Goal: Task Accomplishment & Management: Complete application form

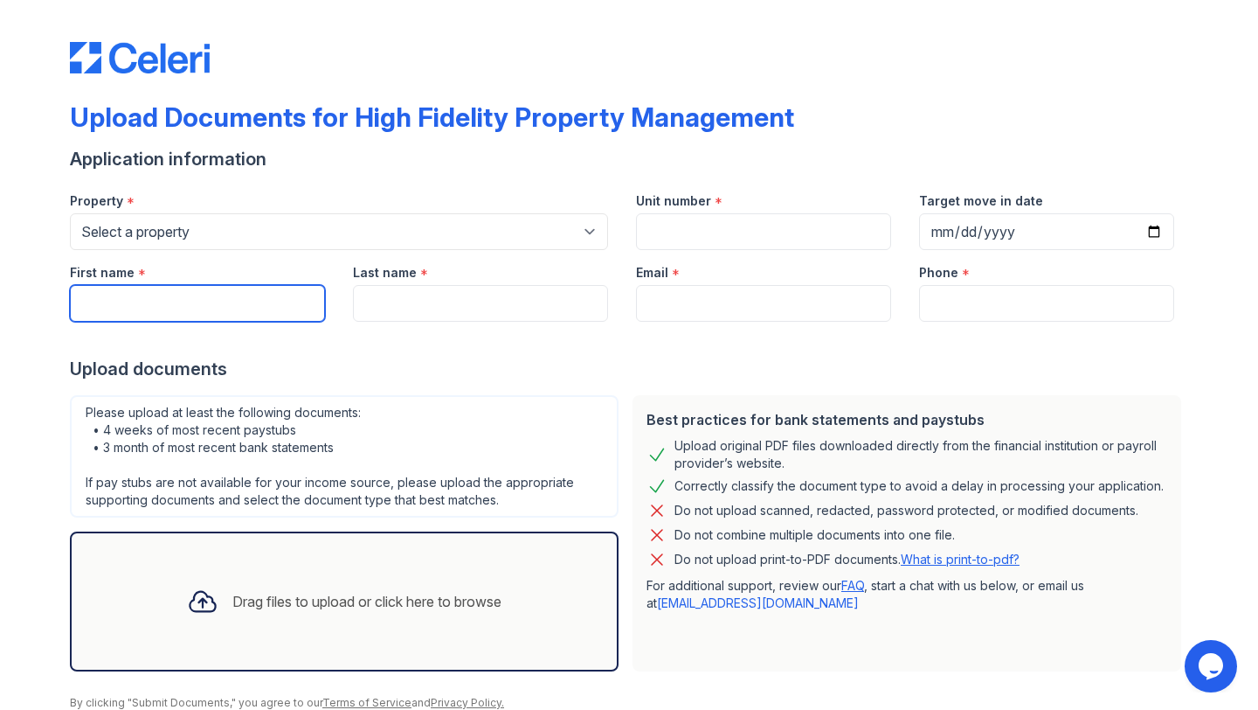
click at [198, 301] on input "First name" at bounding box center [197, 303] width 255 height 37
type input "[PERSON_NAME]"
type input "ETTAWAGESHIK"
type input "[EMAIL_ADDRESS][DOMAIN_NAME]"
type input "6125586272"
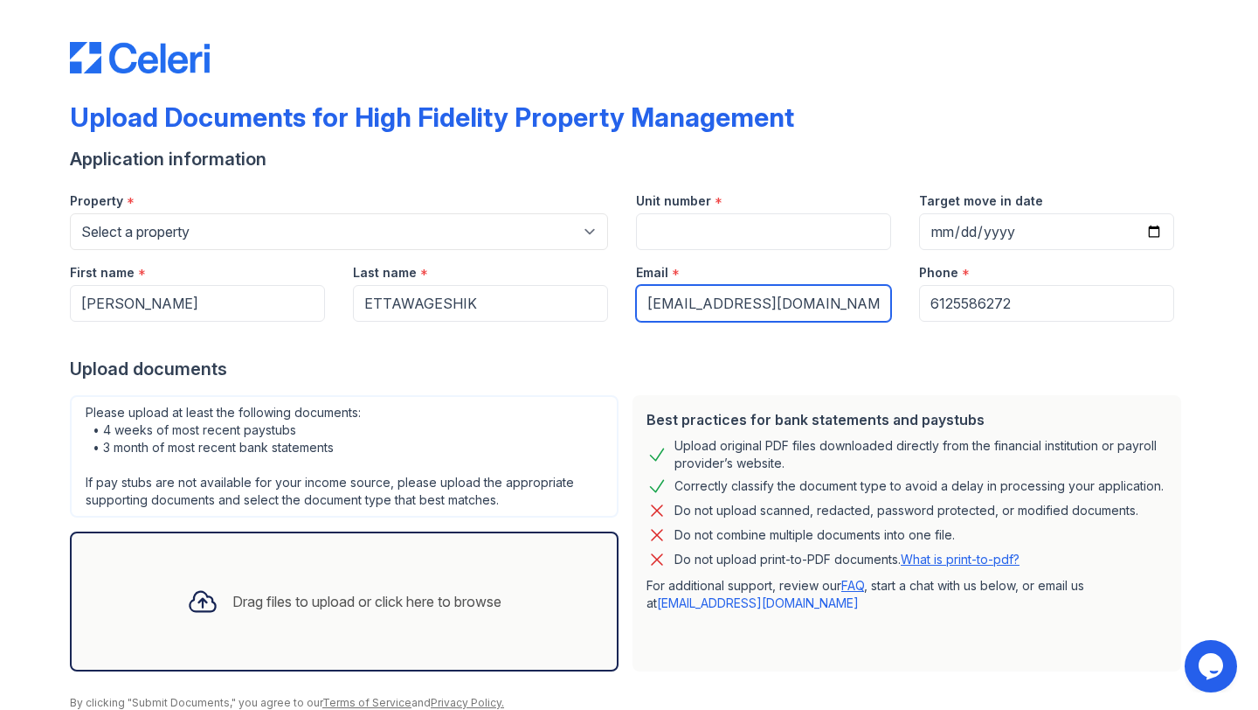
click at [779, 303] on input "[EMAIL_ADDRESS][DOMAIN_NAME]" at bounding box center [763, 303] width 255 height 37
drag, startPoint x: 697, startPoint y: 301, endPoint x: 591, endPoint y: 298, distance: 106.6
click at [591, 298] on div "First name * [PERSON_NAME] Last name * ETTAWAGESHIK Email * [EMAIL_ADDRESS][DOM…" at bounding box center [622, 286] width 1133 height 72
type input "[PERSON_NAME][EMAIL_ADDRESS][DOMAIN_NAME]"
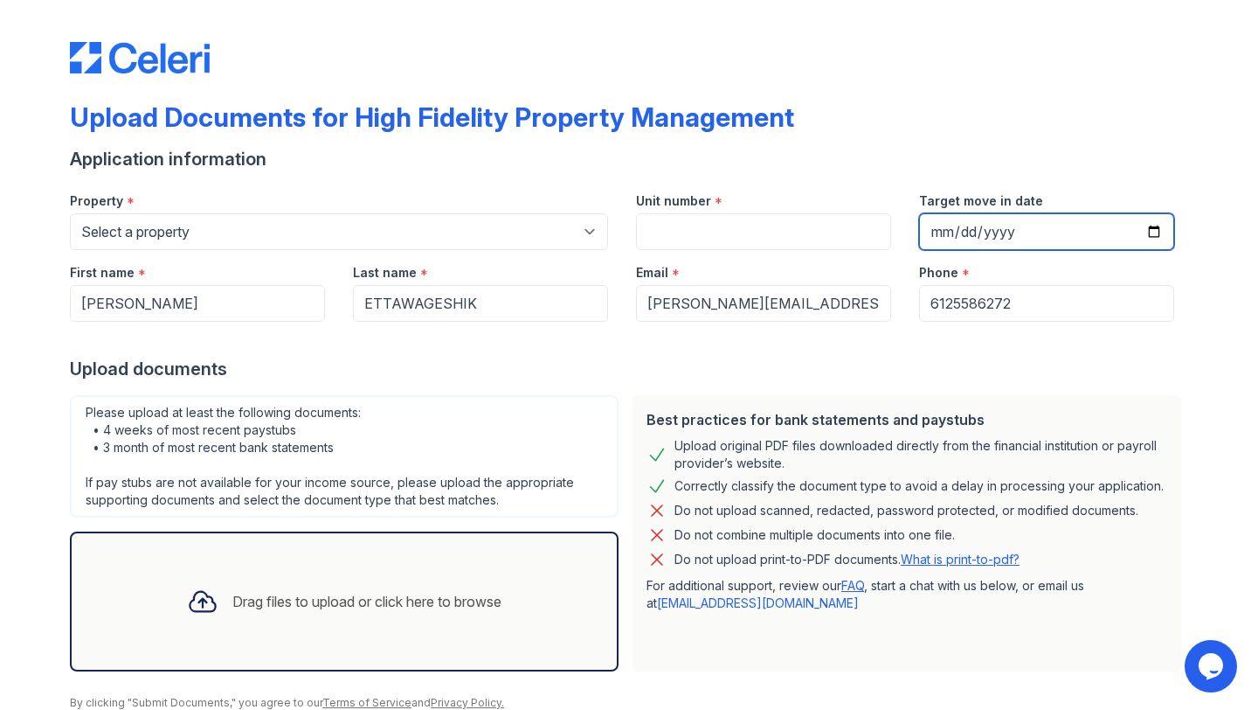
click at [965, 232] on input "Target move in date" at bounding box center [1046, 231] width 255 height 37
click at [1149, 224] on input "Target move in date" at bounding box center [1046, 231] width 255 height 37
type input "[DATE]"
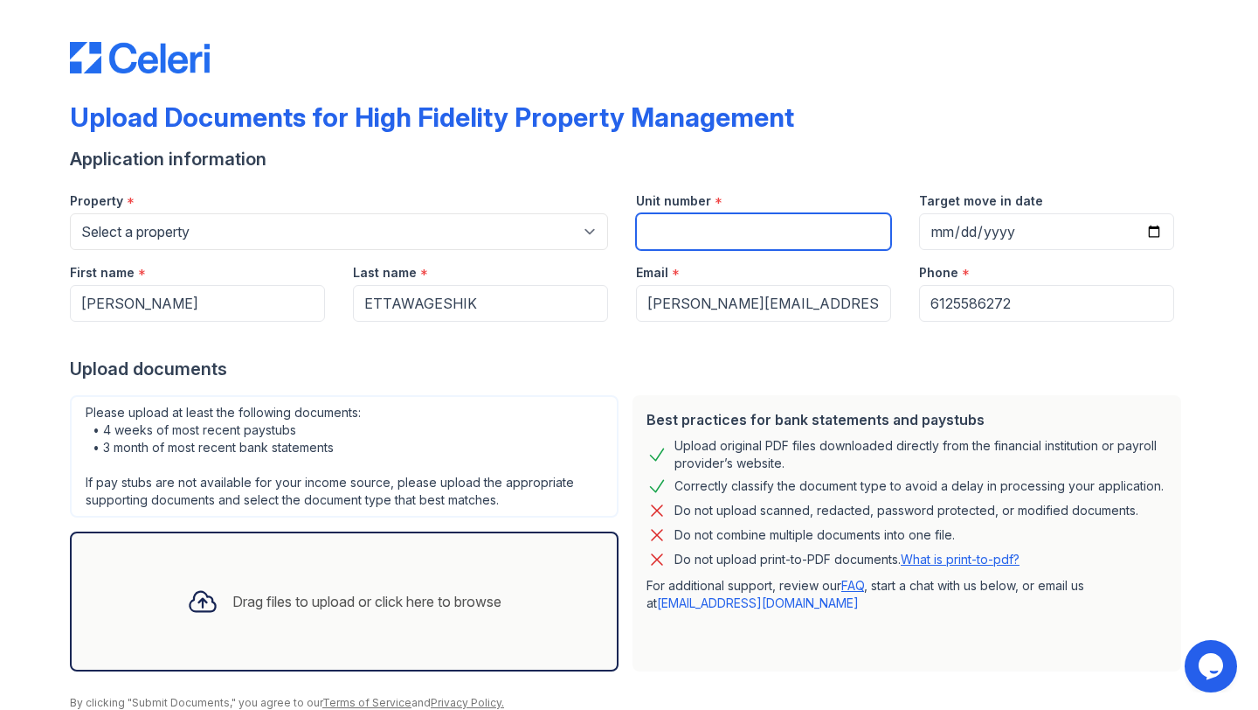
click at [679, 226] on input "Unit number" at bounding box center [763, 231] width 255 height 37
type input "3"
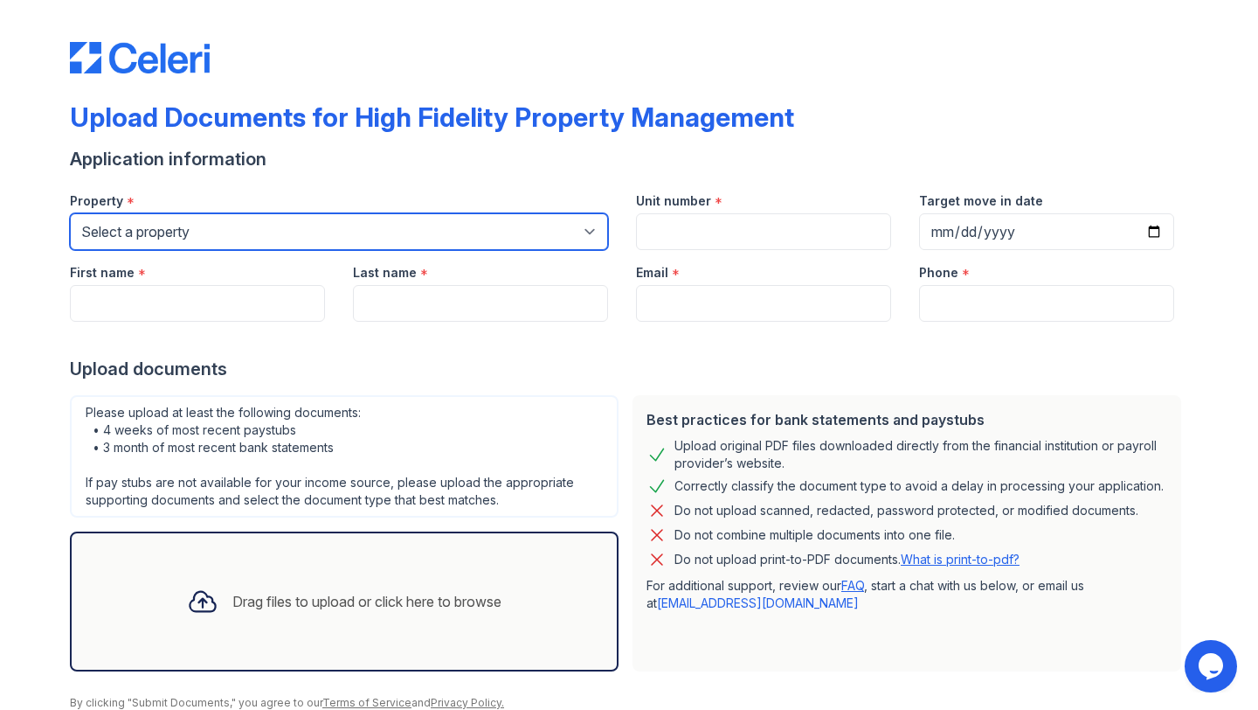
click at [351, 225] on select "Select a property 1007 North California Avenue 1023 N. Ashland Ave. 1028 N. Mar…" at bounding box center [339, 231] width 538 height 37
click at [205, 231] on select "Select a property 1007 North California Avenue 1023 N. Ashland Ave. 1028 N. Mar…" at bounding box center [339, 231] width 538 height 37
click at [198, 239] on select "Select a property 1007 North California Avenue 1023 N. Ashland Ave. 1028 N. Mar…" at bounding box center [339, 231] width 538 height 37
select select "1936"
click at [70, 213] on select "Select a property 1007 North California Avenue 1023 N. Ashland Ave. 1028 N. Mar…" at bounding box center [339, 231] width 538 height 37
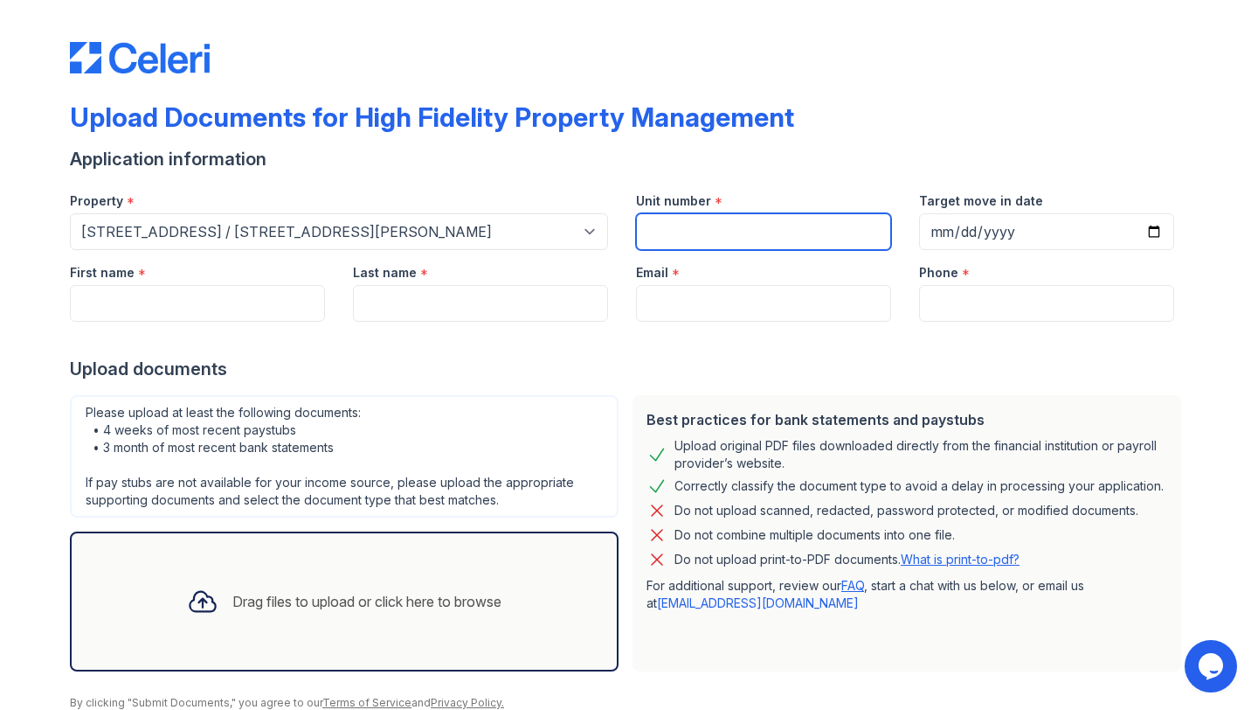
click at [674, 238] on input "Unit number" at bounding box center [763, 231] width 255 height 37
type input "3"
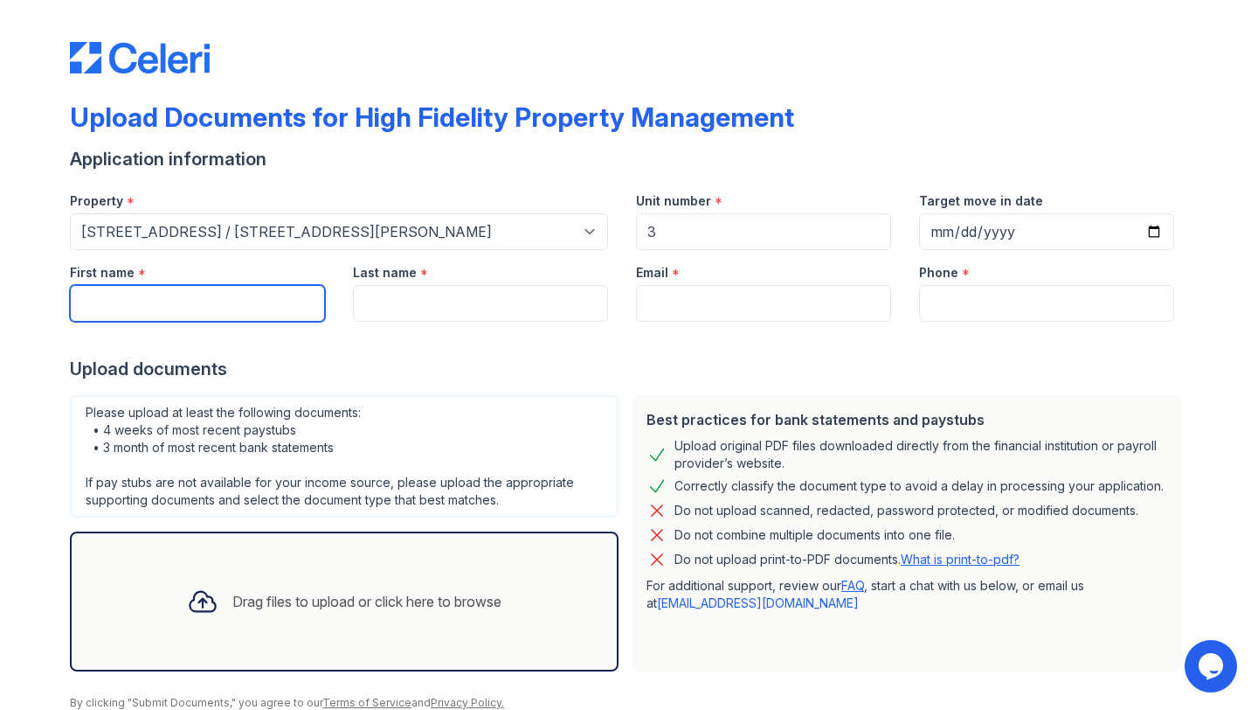
click at [163, 298] on input "First name" at bounding box center [197, 303] width 255 height 37
type input "[PERSON_NAME]"
type input "ETTAWAGESHIK"
type input "[EMAIL_ADDRESS][DOMAIN_NAME]"
type input "6125586272"
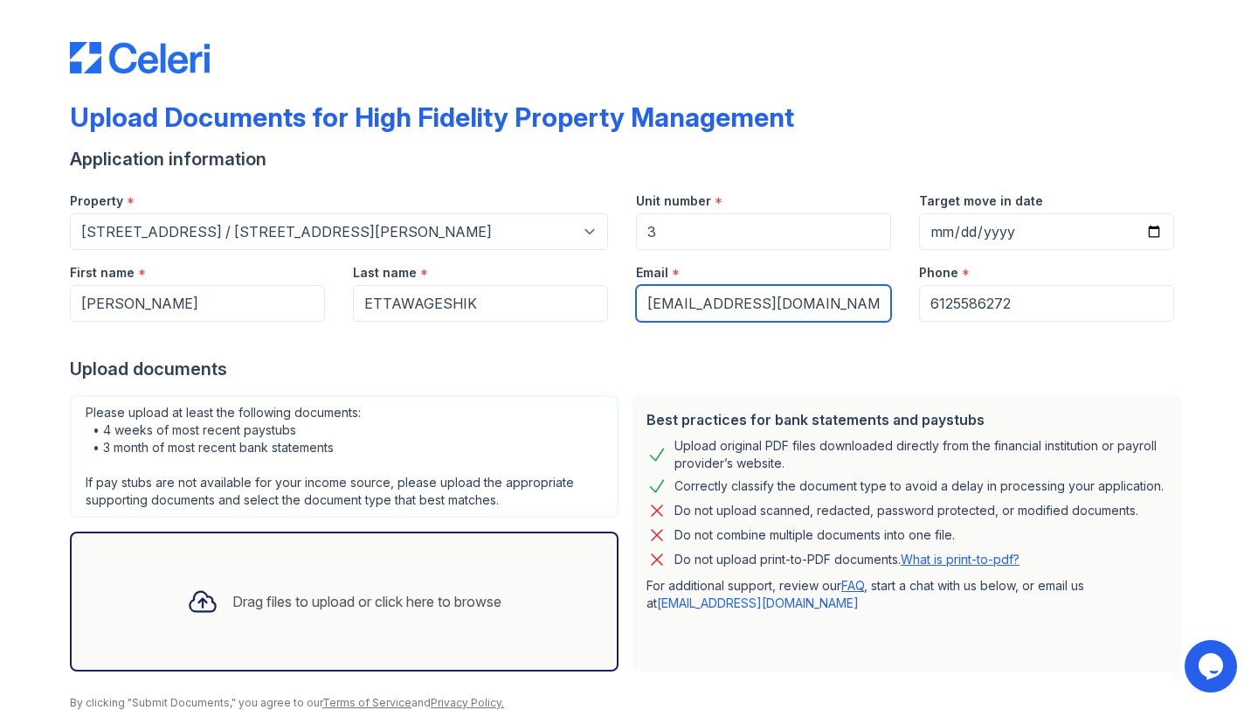
drag, startPoint x: 697, startPoint y: 308, endPoint x: 621, endPoint y: 307, distance: 76.0
click at [622, 307] on div "Email * ae.2jwe@gmail.com" at bounding box center [763, 286] width 283 height 72
type input "[PERSON_NAME][EMAIL_ADDRESS][DOMAIN_NAME]"
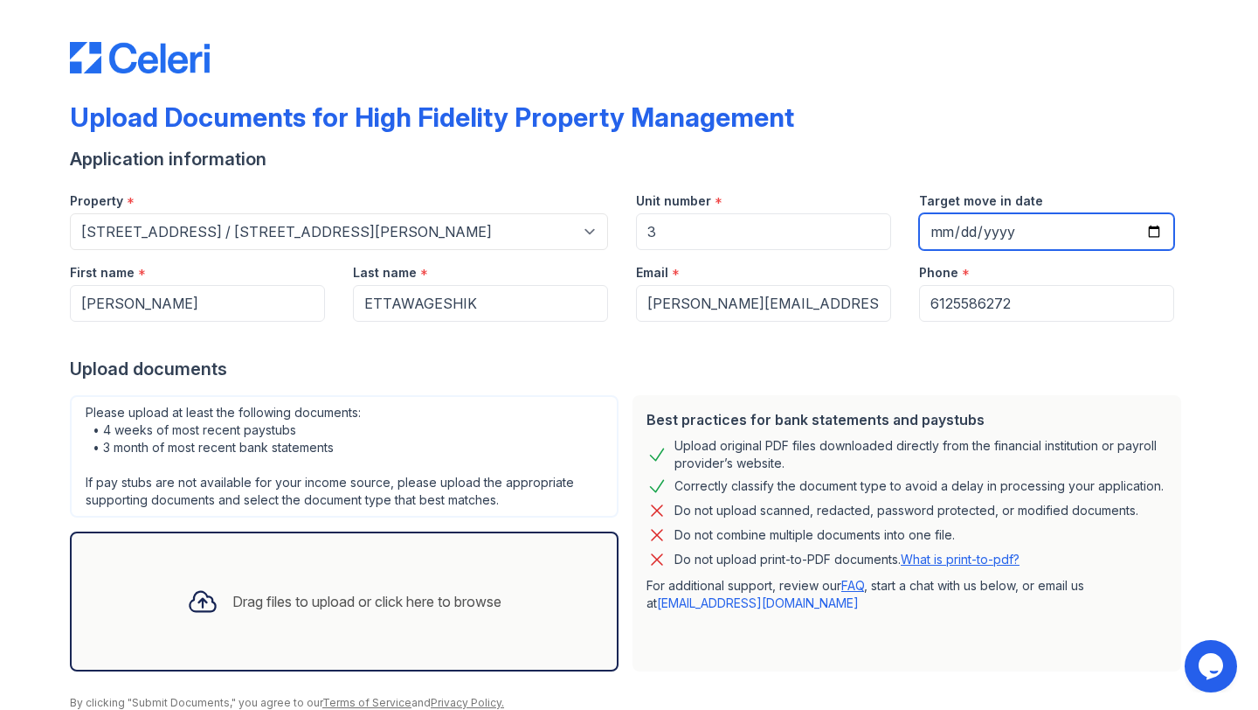
click at [994, 233] on input "Target move in date" at bounding box center [1046, 231] width 255 height 37
click at [1152, 226] on input "Target move in date" at bounding box center [1046, 231] width 255 height 37
type input "2025-08-30"
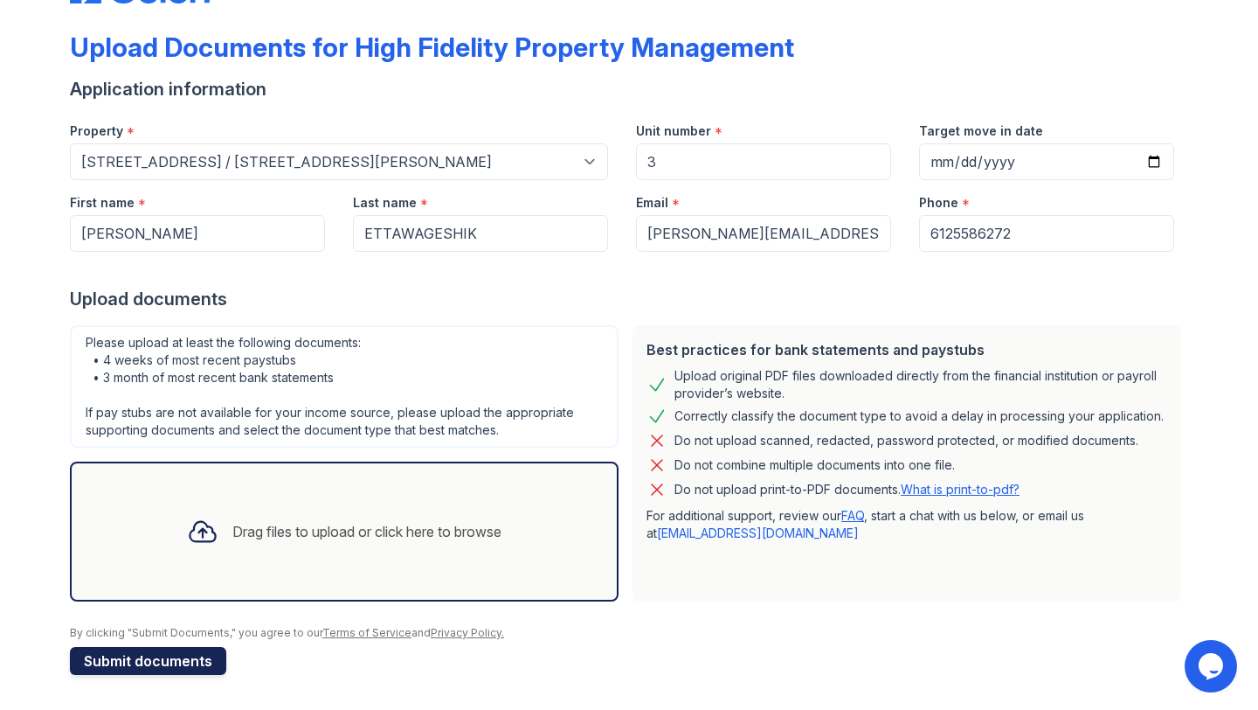
click at [167, 661] on button "Submit documents" at bounding box center [148, 661] width 156 height 28
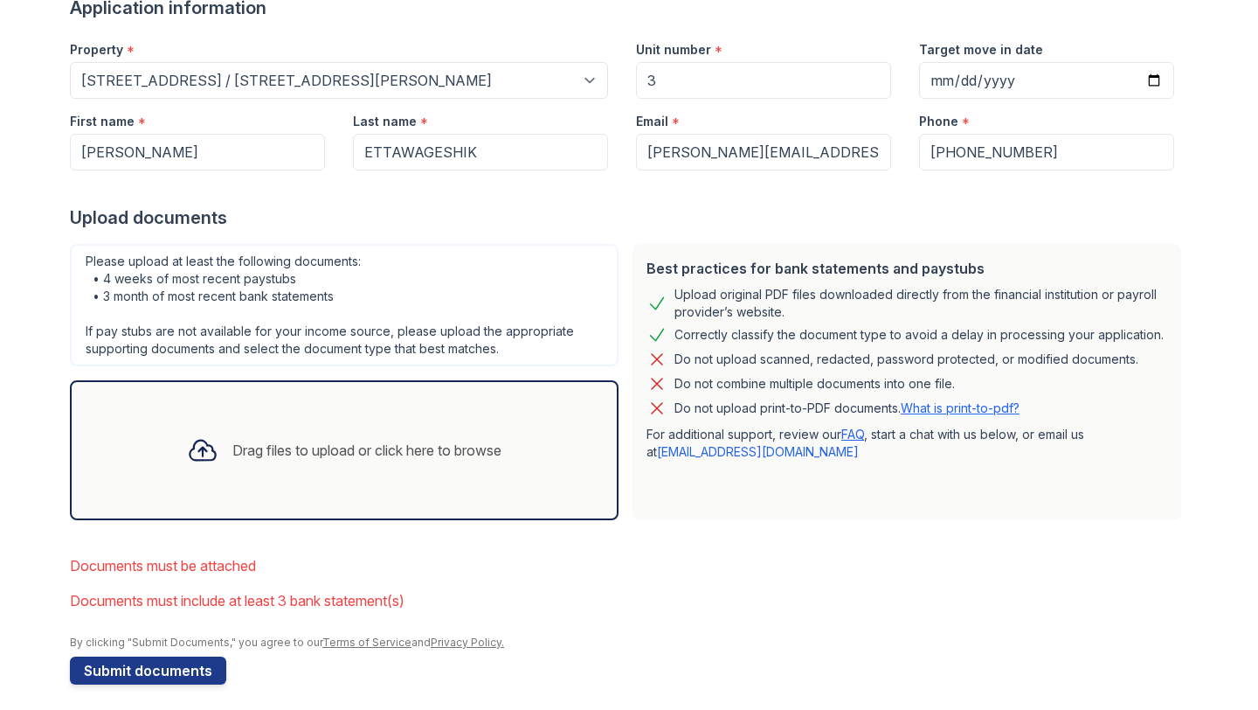
scroll to position [210, 0]
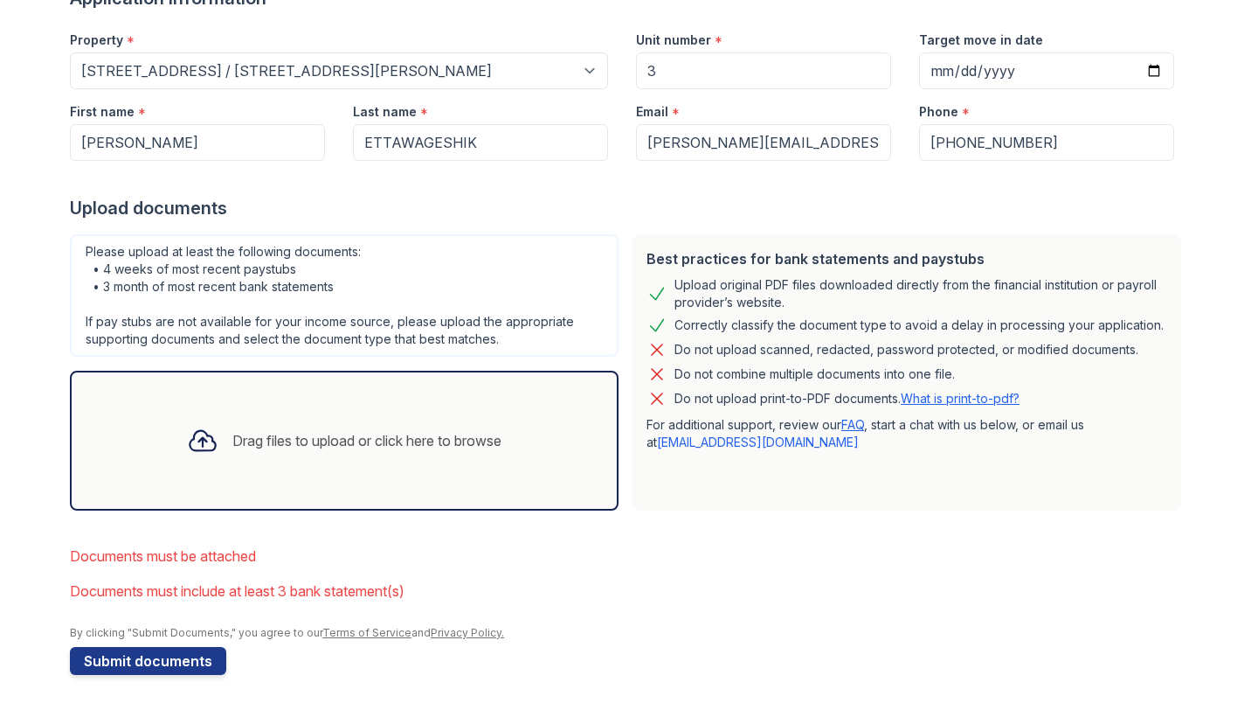
click at [284, 441] on div "Drag files to upload or click here to browse" at bounding box center [366, 440] width 269 height 21
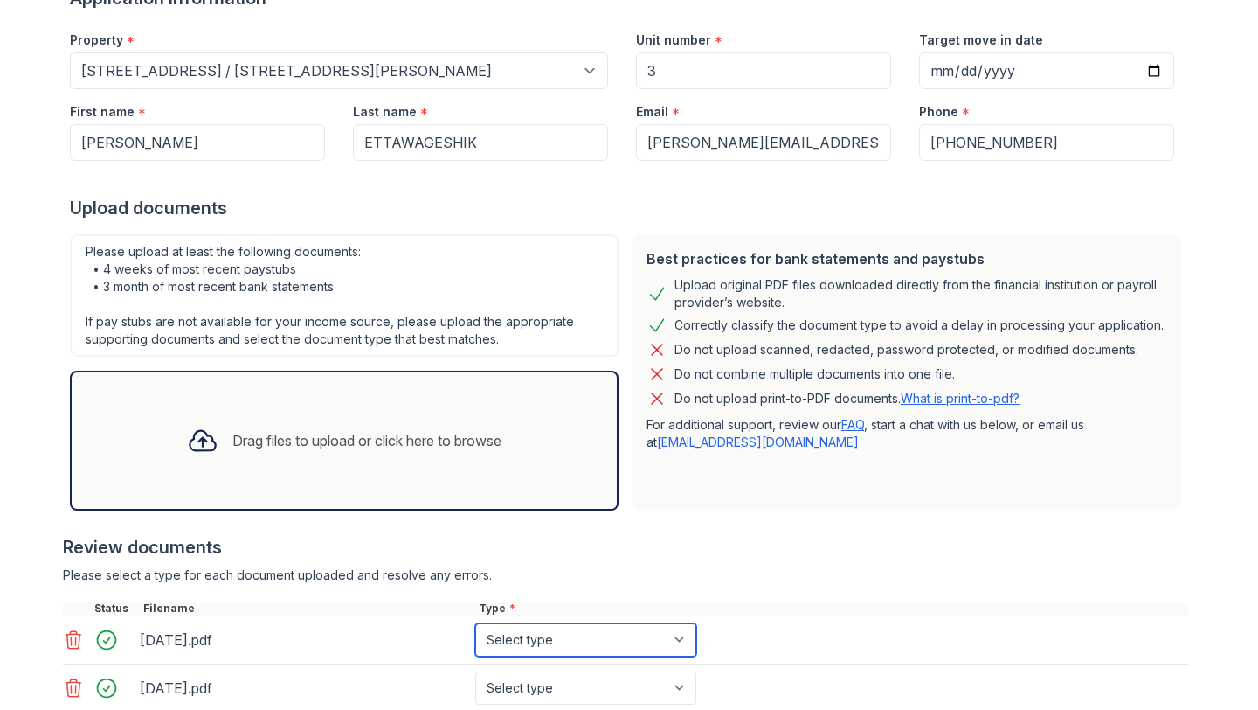
click at [684, 630] on select "Select type Paystub Bank Statement Offer Letter Tax Documents Benefit Award Let…" at bounding box center [585, 639] width 221 height 33
select select "paystub"
click at [475, 623] on select "Select type Paystub Bank Statement Offer Letter Tax Documents Benefit Award Let…" at bounding box center [585, 639] width 221 height 33
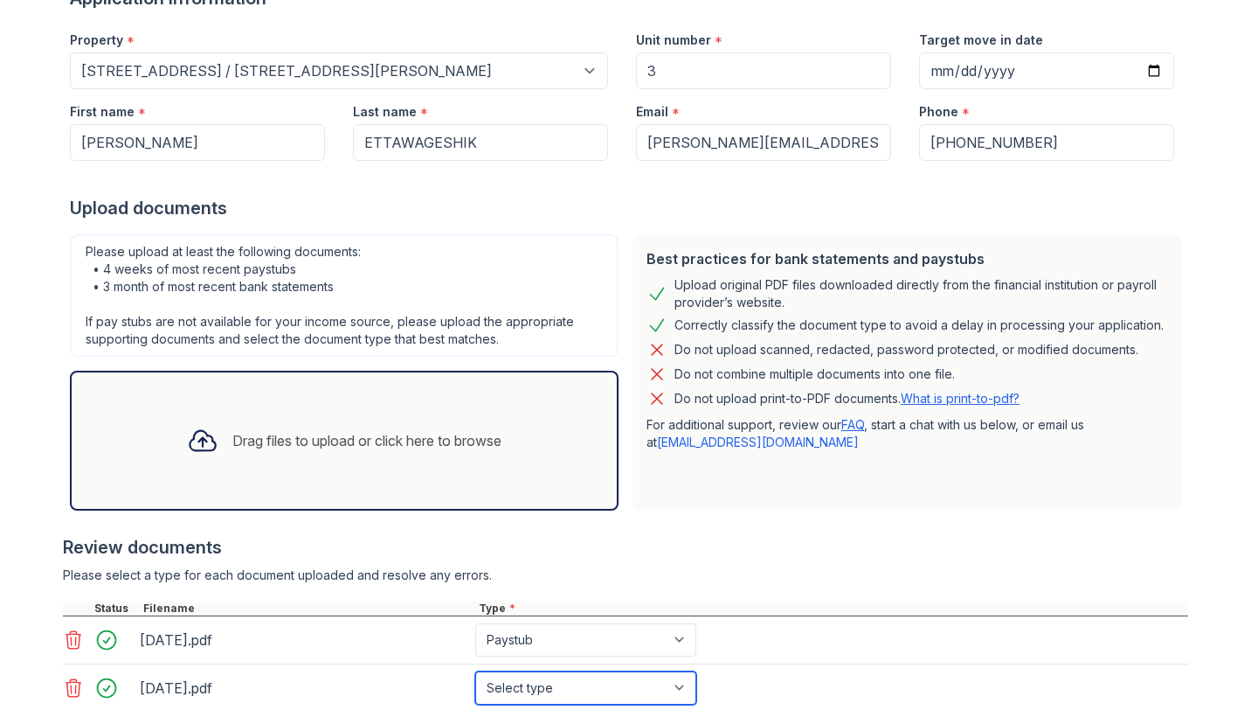
click at [662, 689] on select "Select type Paystub Bank Statement Offer Letter Tax Documents Benefit Award Let…" at bounding box center [585, 687] width 221 height 33
select select "paystub"
click at [475, 671] on select "Select type Paystub Bank Statement Offer Letter Tax Documents Benefit Award Let…" at bounding box center [585, 687] width 221 height 33
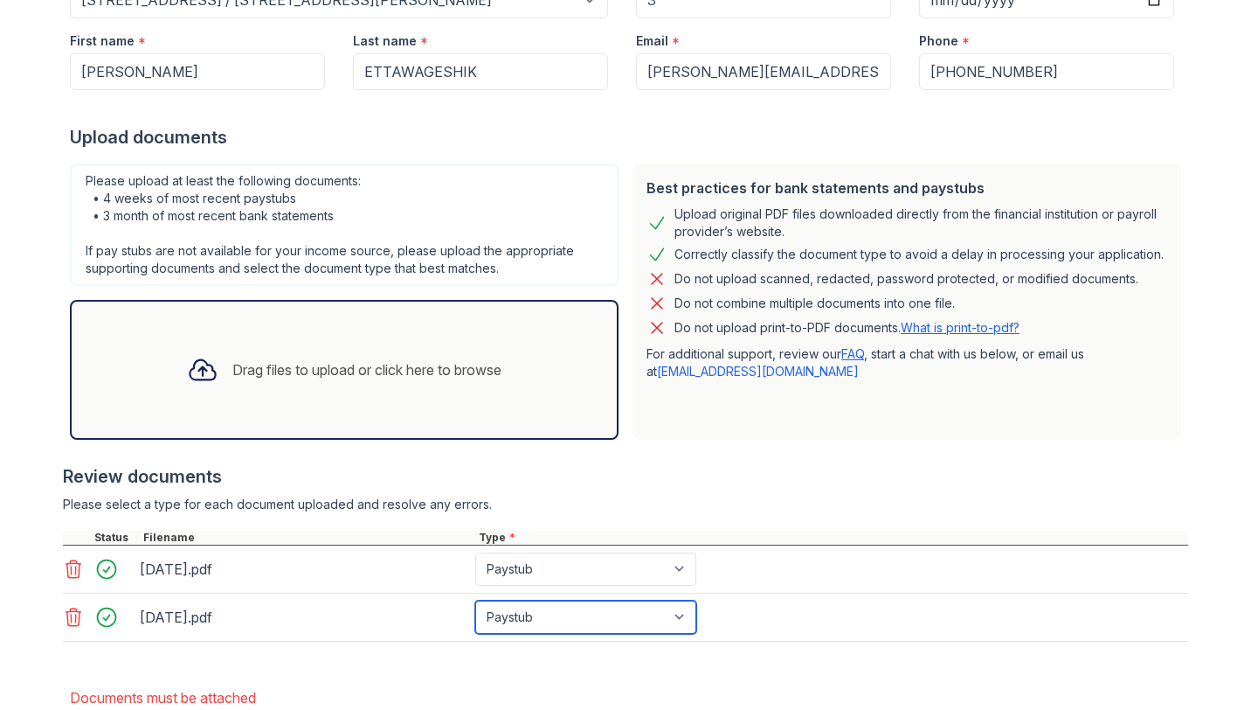
scroll to position [366, 0]
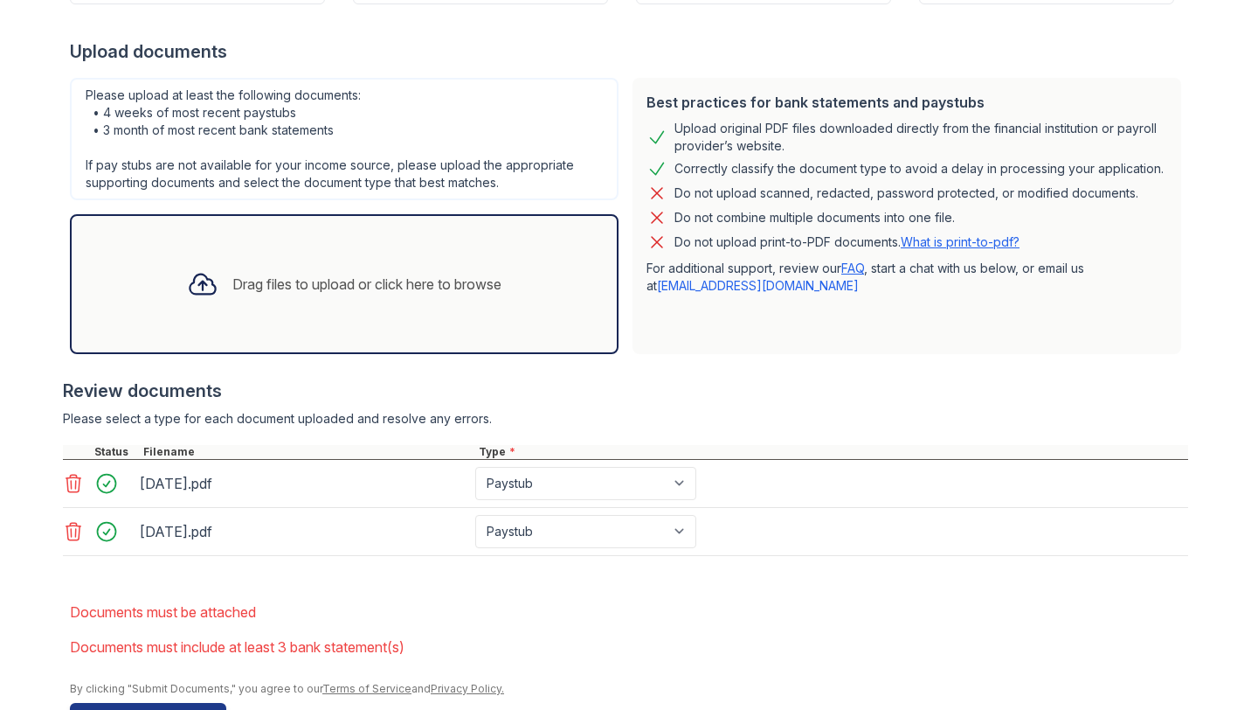
click at [441, 286] on div "Drag files to upload or click here to browse" at bounding box center [366, 284] width 269 height 21
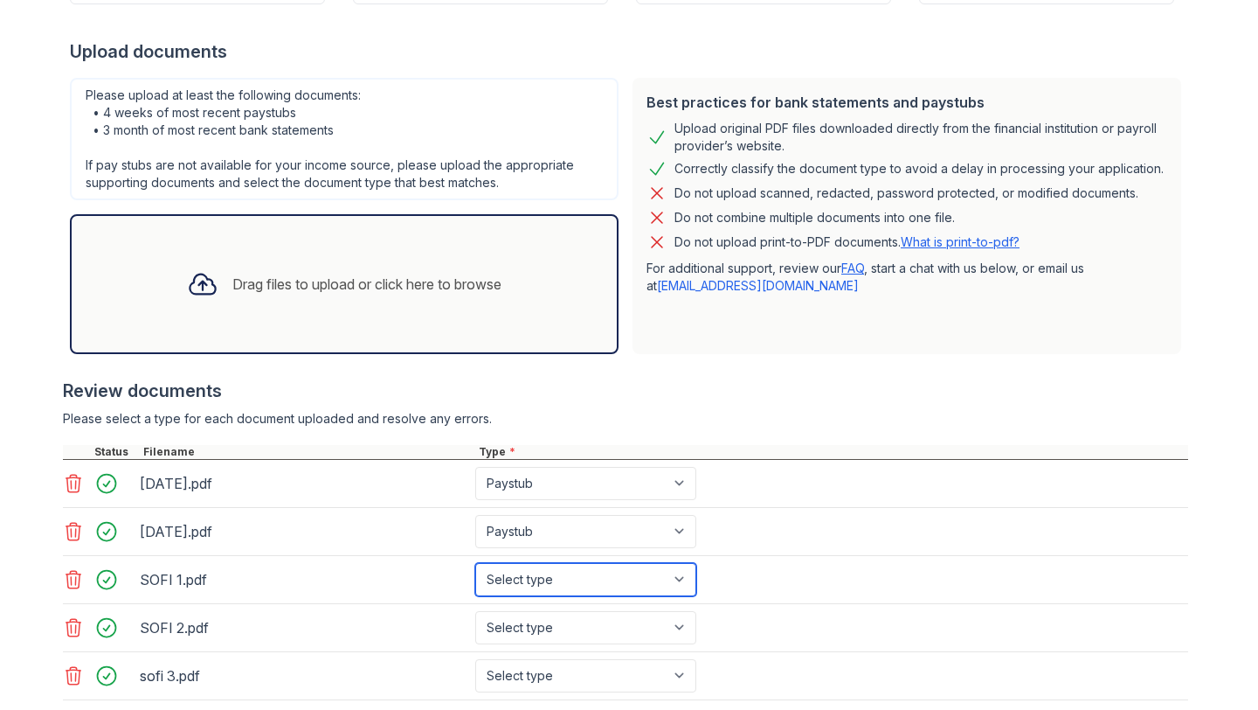
click at [678, 575] on select "Select type Paystub Bank Statement Offer Letter Tax Documents Benefit Award Let…" at bounding box center [585, 579] width 221 height 33
select select "bank_statement"
click at [475, 563] on select "Select type Paystub Bank Statement Offer Letter Tax Documents Benefit Award Let…" at bounding box center [585, 579] width 221 height 33
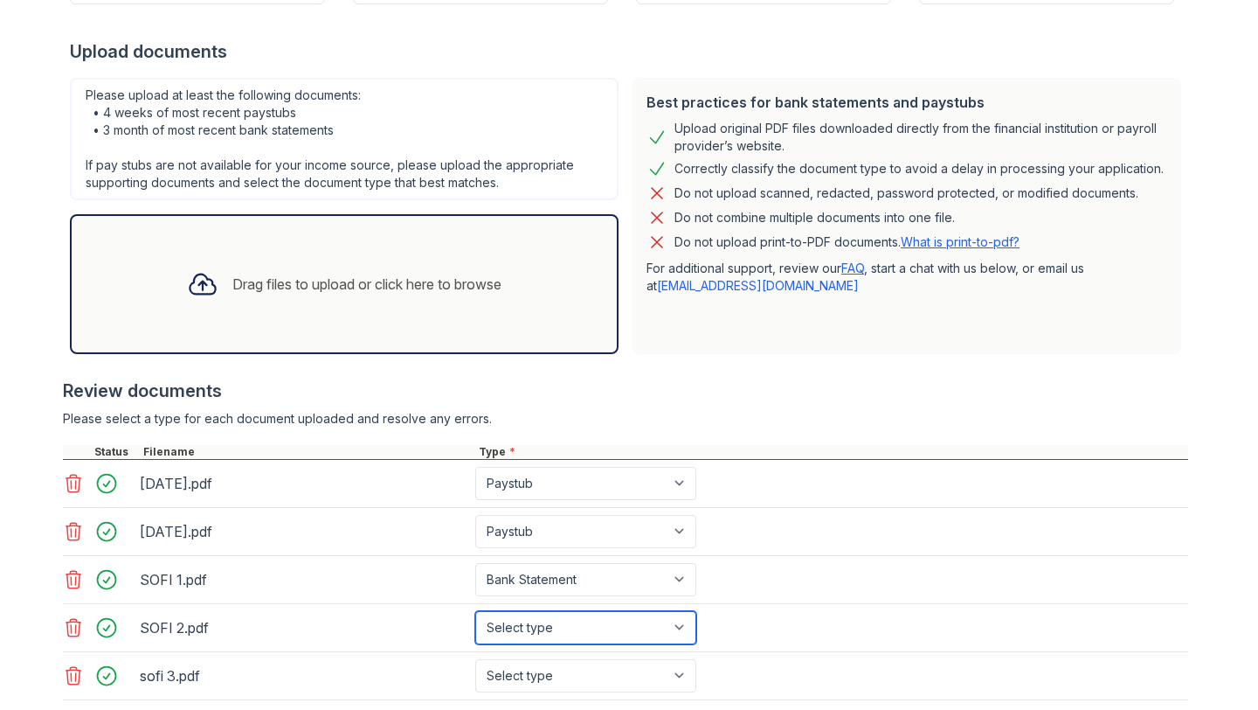
click at [657, 617] on select "Select type Paystub Bank Statement Offer Letter Tax Documents Benefit Award Let…" at bounding box center [585, 627] width 221 height 33
select select "bank_statement"
click at [475, 611] on select "Select type Paystub Bank Statement Offer Letter Tax Documents Benefit Award Let…" at bounding box center [585, 627] width 221 height 33
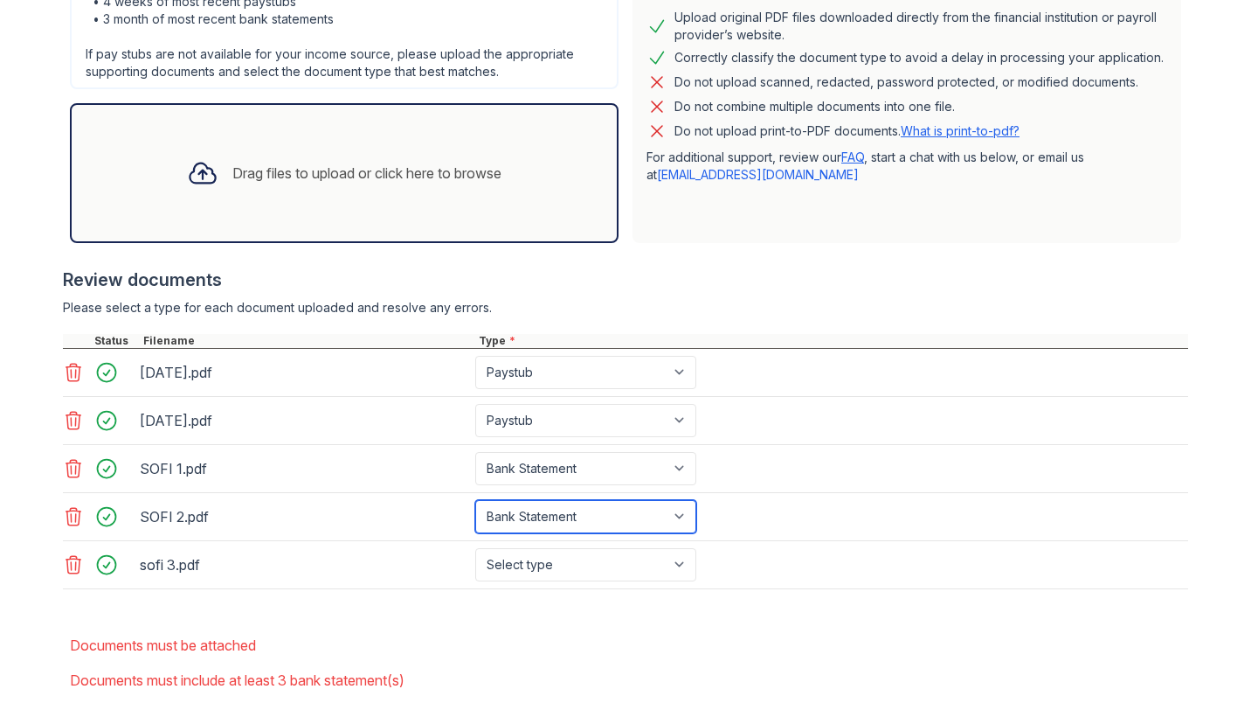
scroll to position [479, 0]
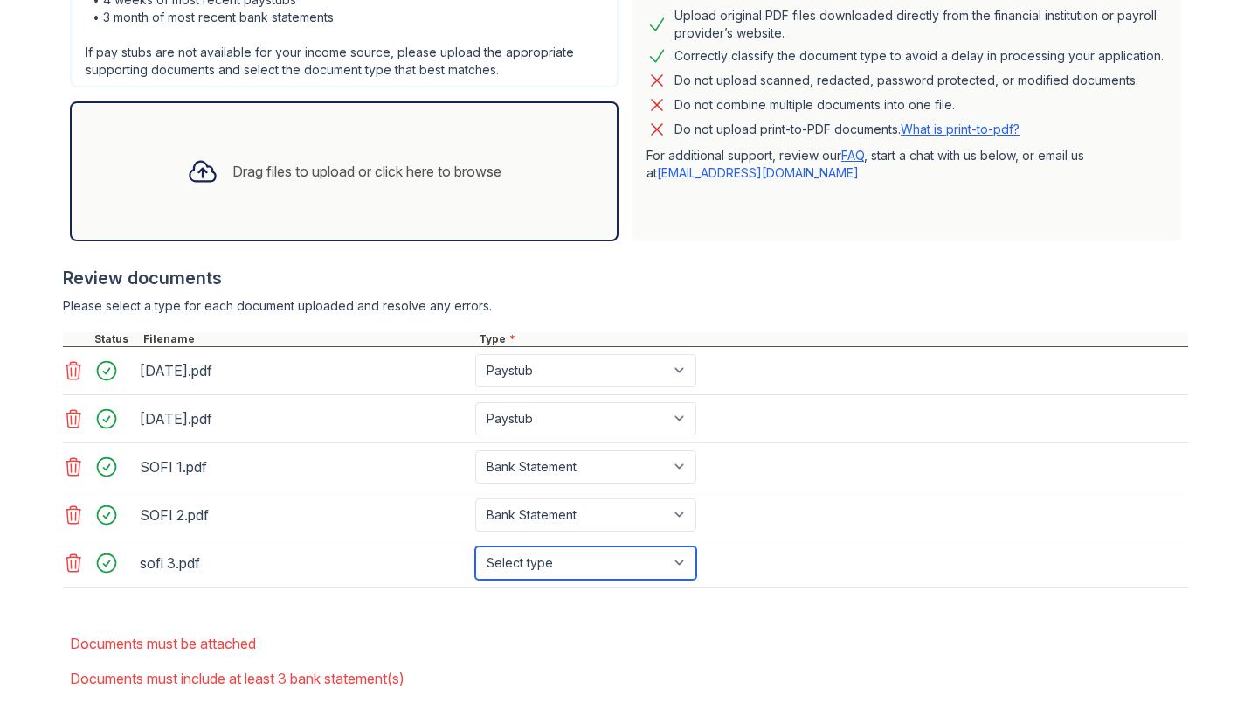
click at [682, 572] on select "Select type Paystub Bank Statement Offer Letter Tax Documents Benefit Award Let…" at bounding box center [585, 562] width 221 height 33
select select "bank_statement"
click at [475, 546] on select "Select type Paystub Bank Statement Offer Letter Tax Documents Benefit Award Let…" at bounding box center [585, 562] width 221 height 33
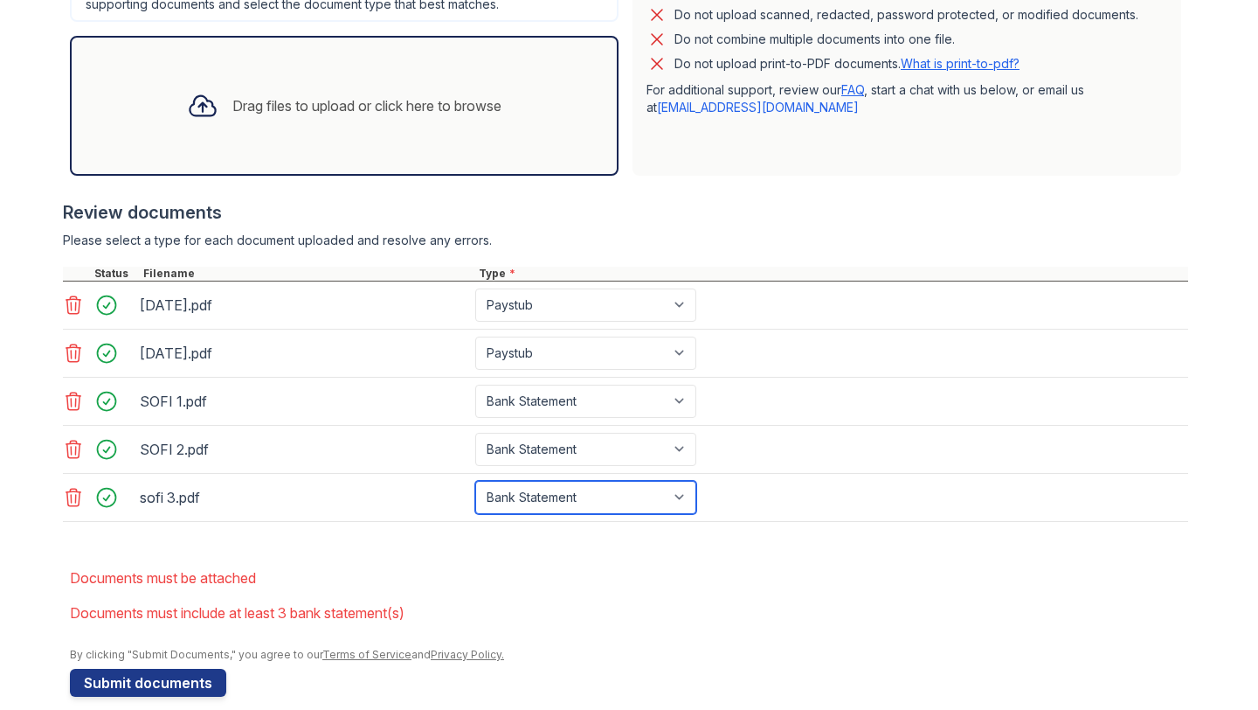
scroll to position [566, 0]
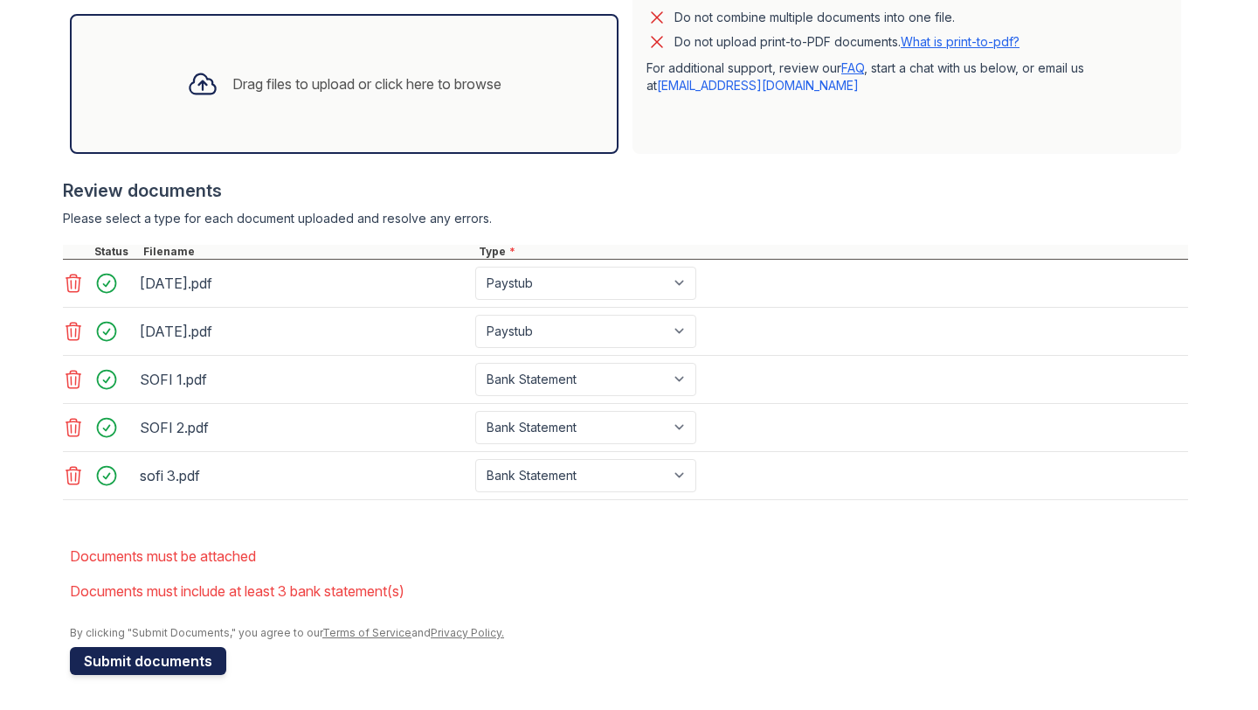
click at [201, 653] on button "Submit documents" at bounding box center [148, 661] width 156 height 28
